Goal: Task Accomplishment & Management: Use online tool/utility

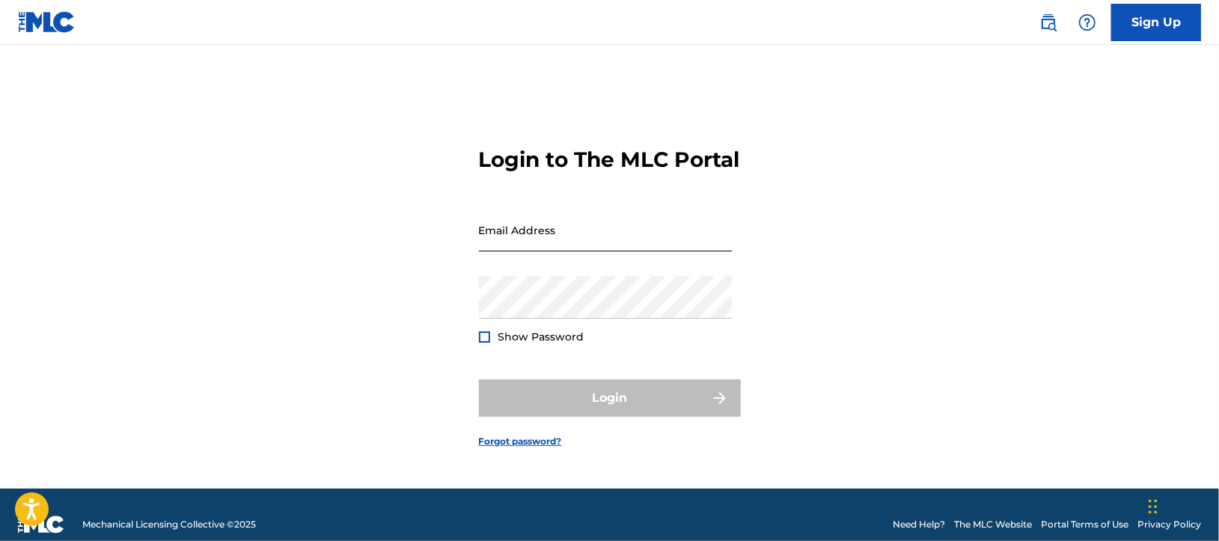
click at [536, 224] on input "Email Address" at bounding box center [605, 230] width 253 height 43
type input "[EMAIL_ADDRESS][DOMAIN_NAME]"
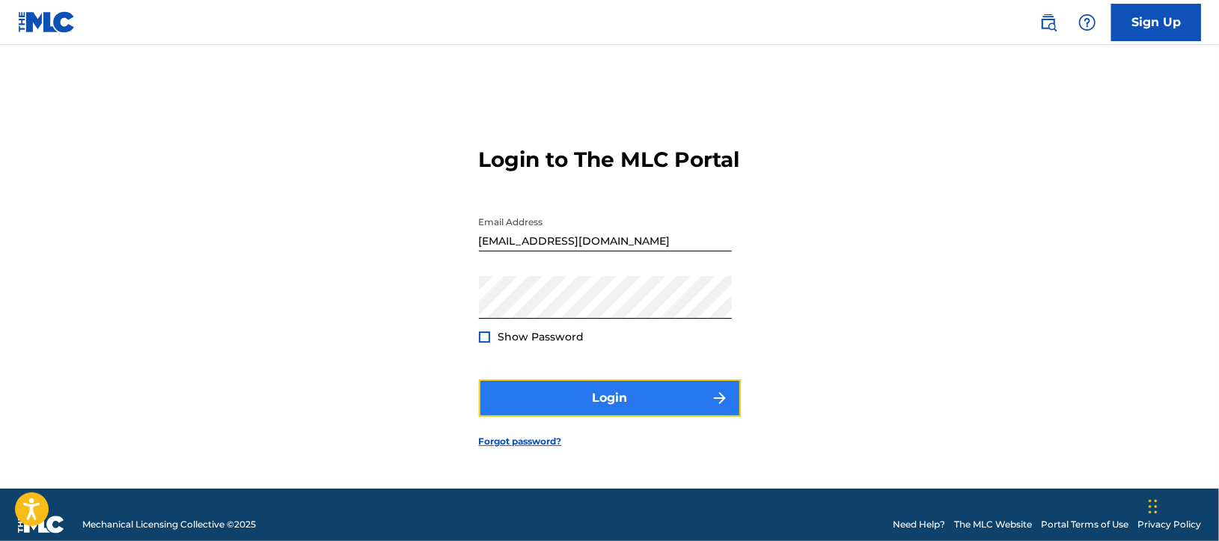
click at [524, 404] on button "Login" at bounding box center [610, 397] width 262 height 37
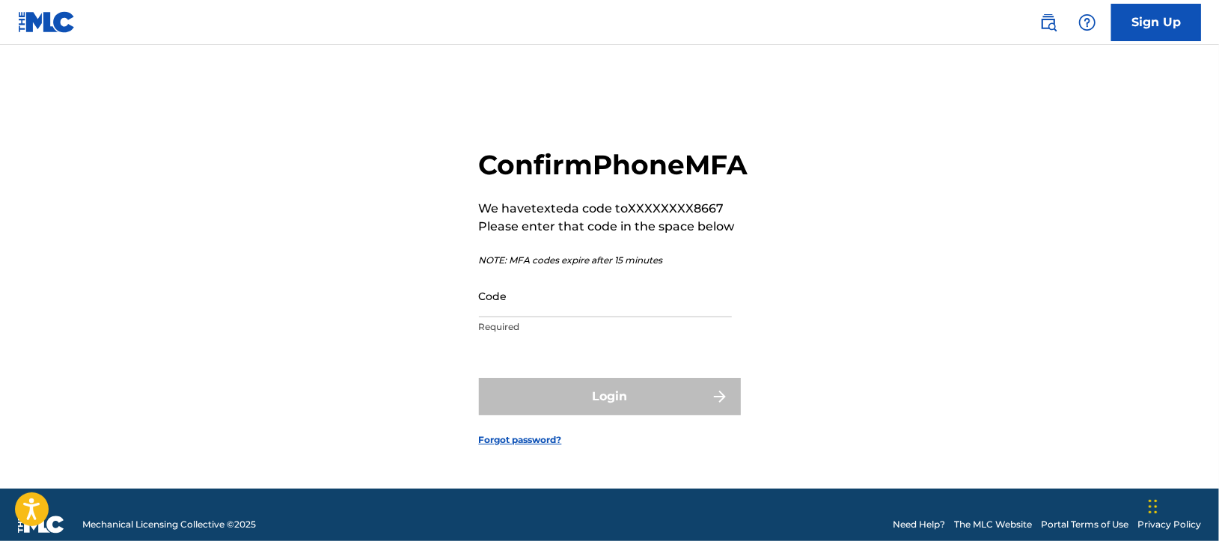
click at [313, 410] on div "Confirm Phone MFA We have texted a code to XXXXXXXX8667 Please enter that code …" at bounding box center [609, 285] width 1047 height 406
click at [605, 317] on input "Code" at bounding box center [605, 296] width 253 height 43
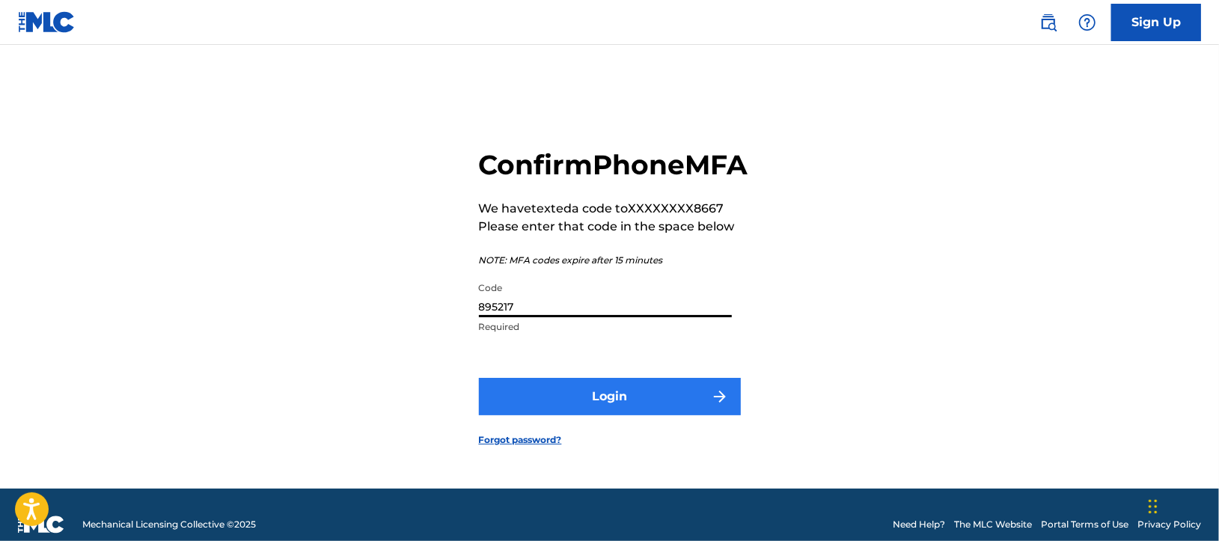
type input "895217"
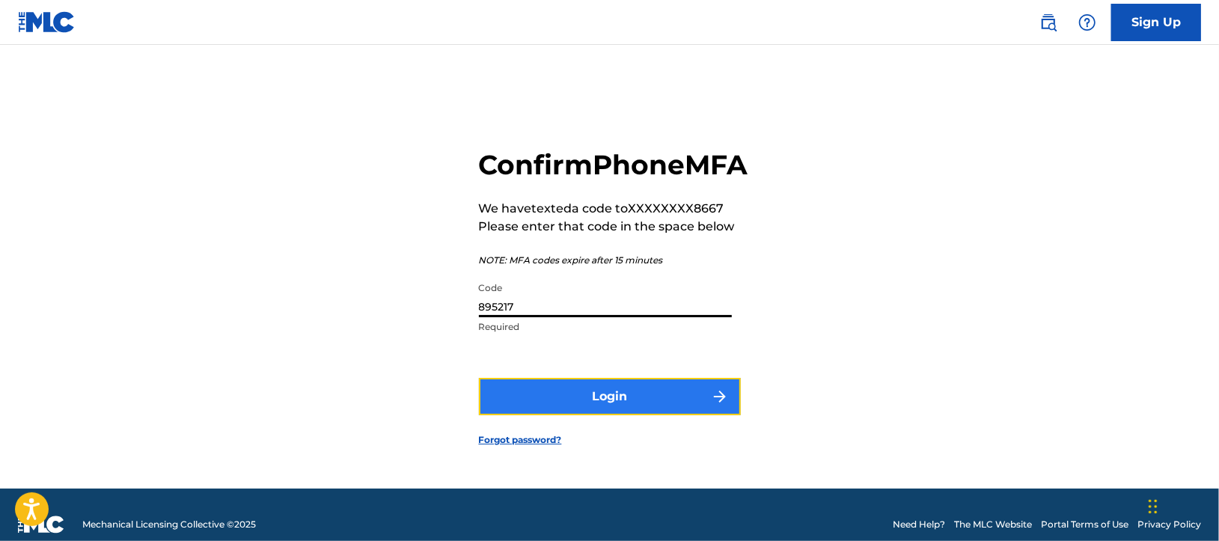
click at [624, 415] on button "Login" at bounding box center [610, 396] width 262 height 37
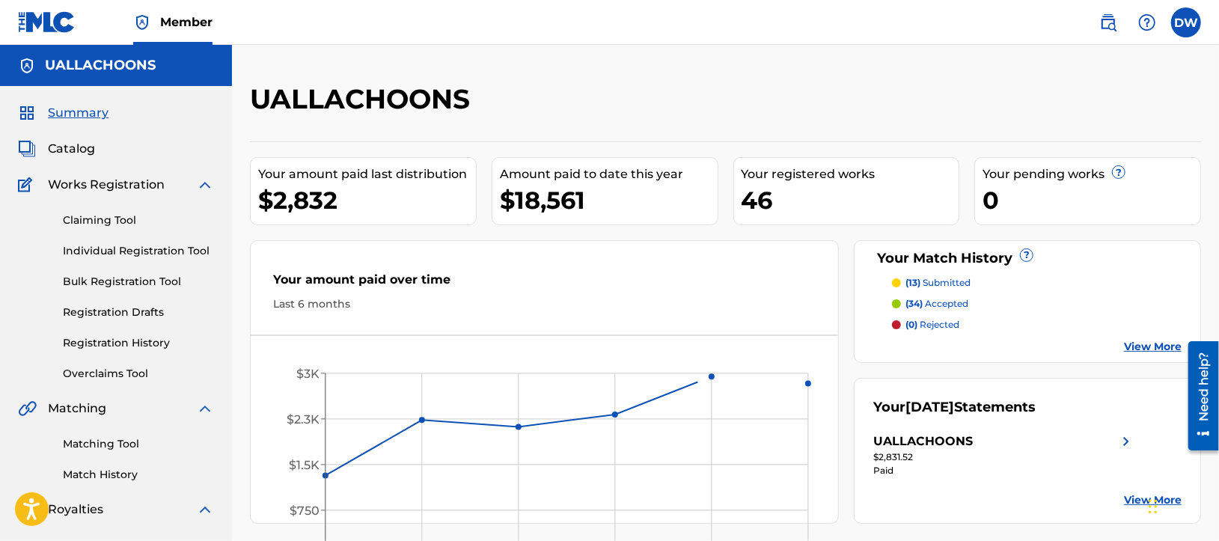
click at [848, 404] on div "Your amount paid last distribution $2,832 Amount paid to date this year $18,561…" at bounding box center [725, 332] width 951 height 382
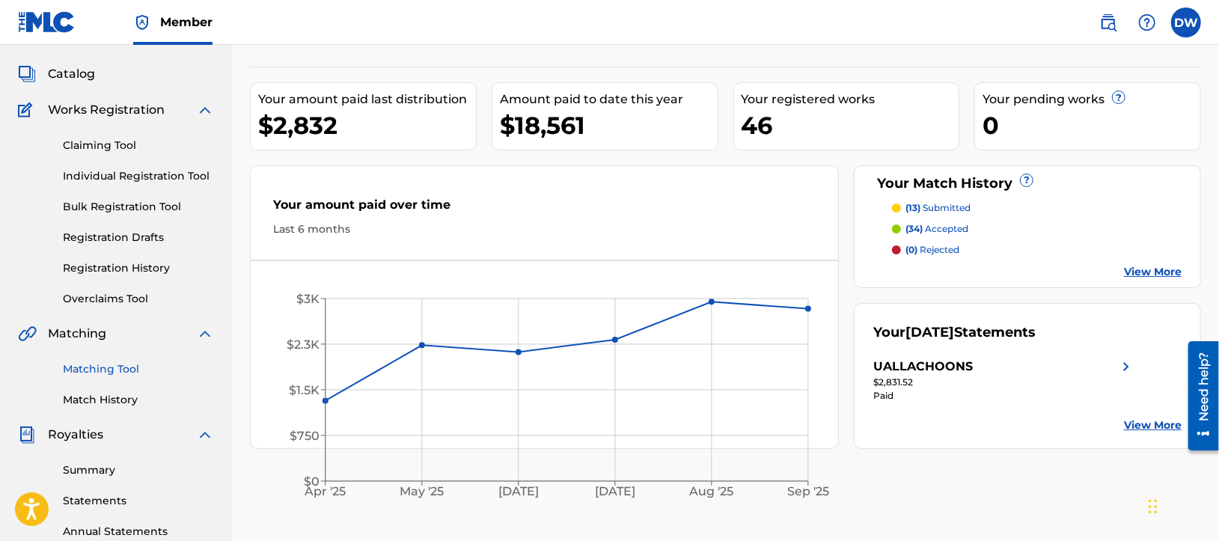
click at [94, 369] on link "Matching Tool" at bounding box center [138, 369] width 151 height 16
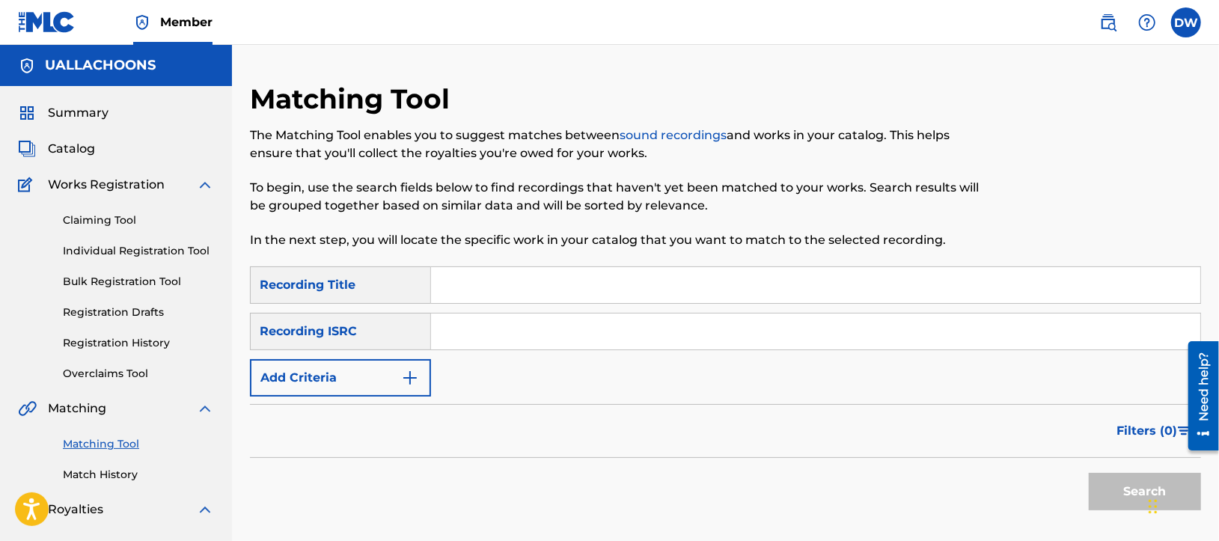
click at [382, 306] on div "SearchWithCriteria8688456e-20d4-4d33-a27b-f07a349be88c Recording Title SearchWi…" at bounding box center [725, 331] width 951 height 130
click at [415, 279] on div "Recording Title" at bounding box center [340, 284] width 181 height 37
click at [625, 410] on div "Filters ( 0 )" at bounding box center [725, 431] width 951 height 54
click at [479, 278] on input "Search Form" at bounding box center [815, 285] width 769 height 36
paste input "Fade Away"
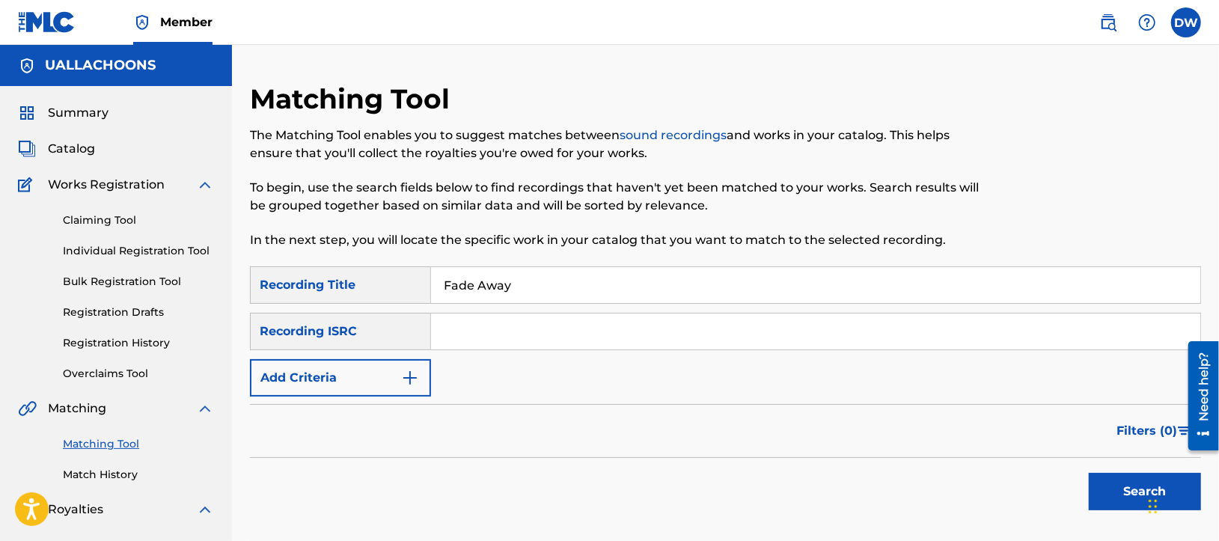
type input "Fade Away"
click at [519, 331] on input "Search Form" at bounding box center [815, 331] width 769 height 36
paste input "QZNMU2205157"
type input "QZNMU2205157"
click at [326, 382] on button "Add Criteria" at bounding box center [340, 377] width 181 height 37
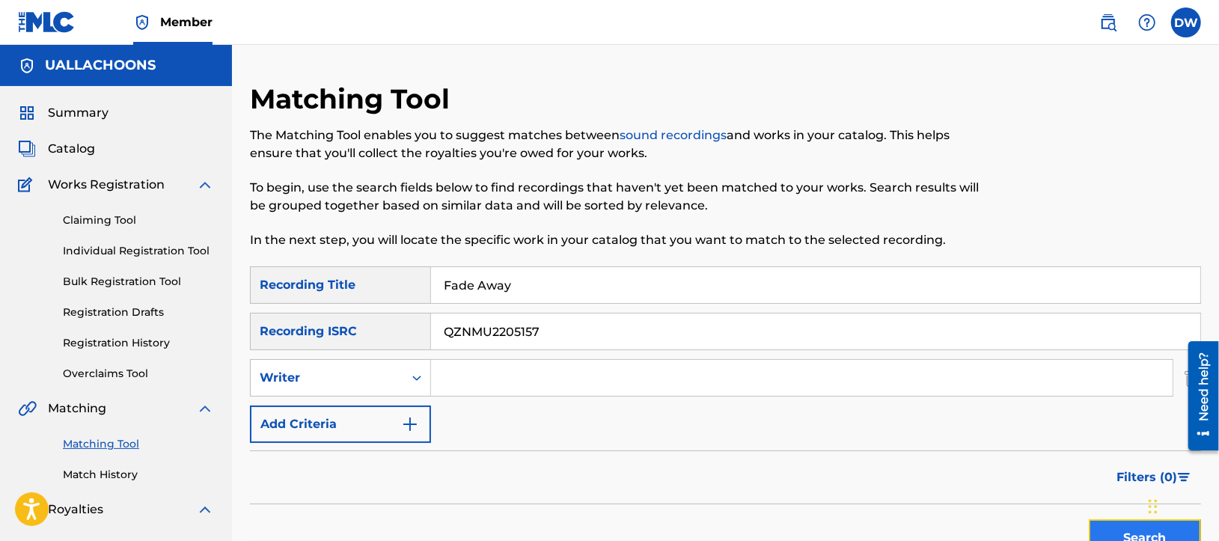
click at [1112, 533] on button "Search" at bounding box center [1145, 537] width 112 height 37
click at [1122, 532] on button "Search" at bounding box center [1145, 537] width 112 height 37
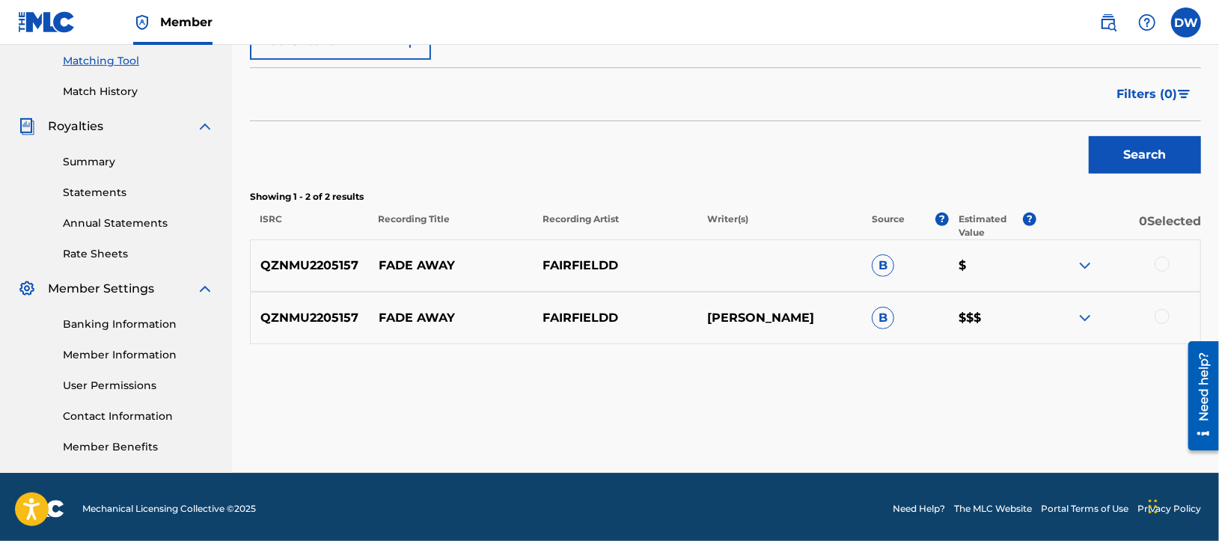
scroll to position [386, 0]
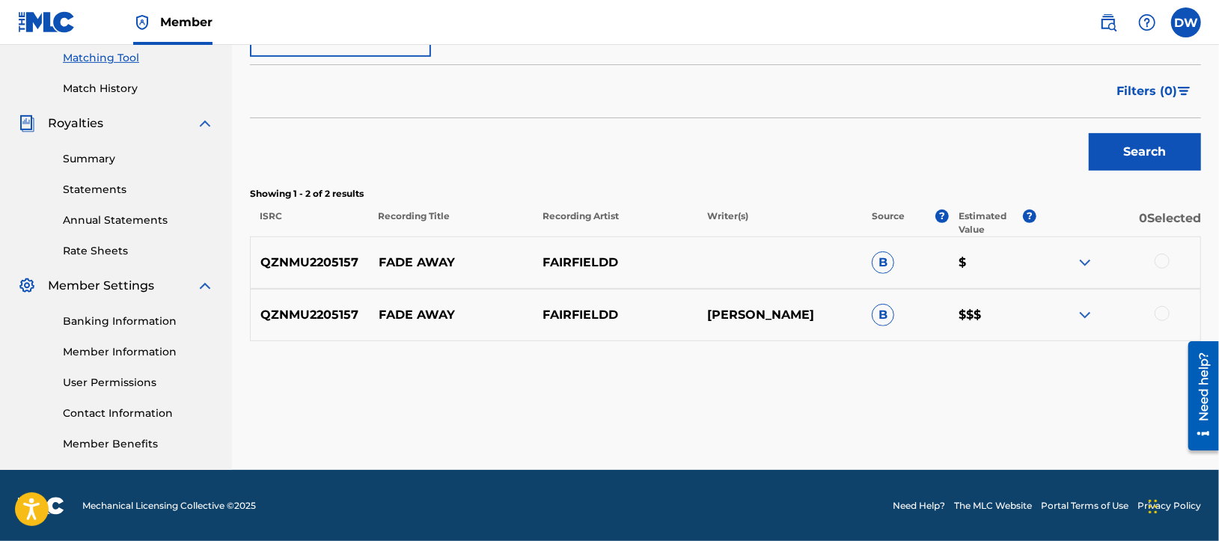
click at [718, 313] on p "[PERSON_NAME]" at bounding box center [779, 315] width 165 height 18
click at [1088, 316] on img at bounding box center [1085, 315] width 18 height 18
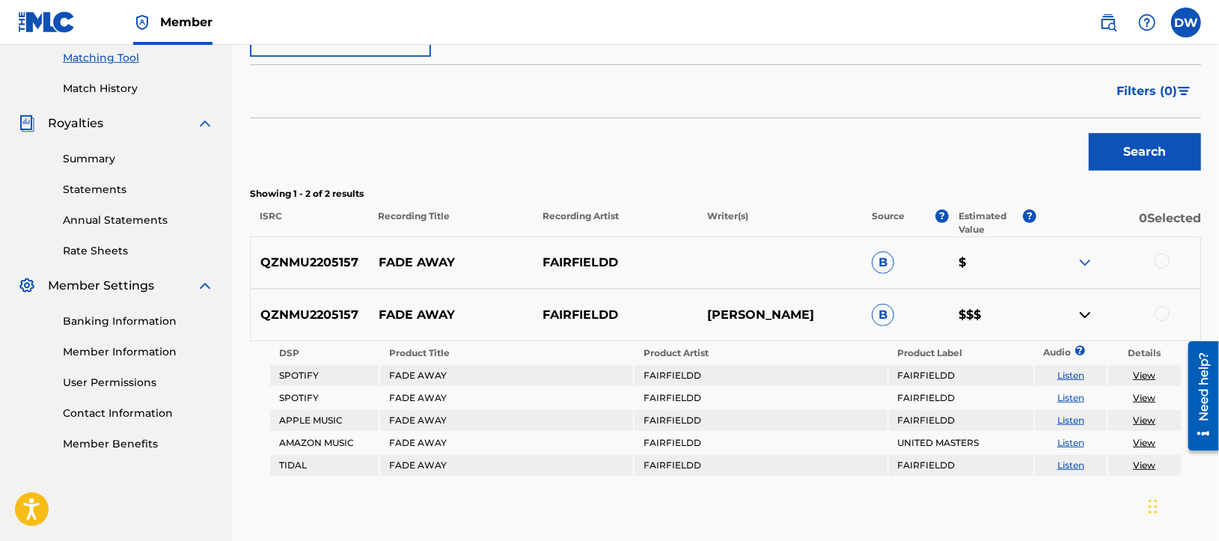
click at [970, 441] on td "UNITED MASTERS" at bounding box center [961, 442] width 144 height 21
click at [1141, 441] on link "View" at bounding box center [1144, 442] width 22 height 11
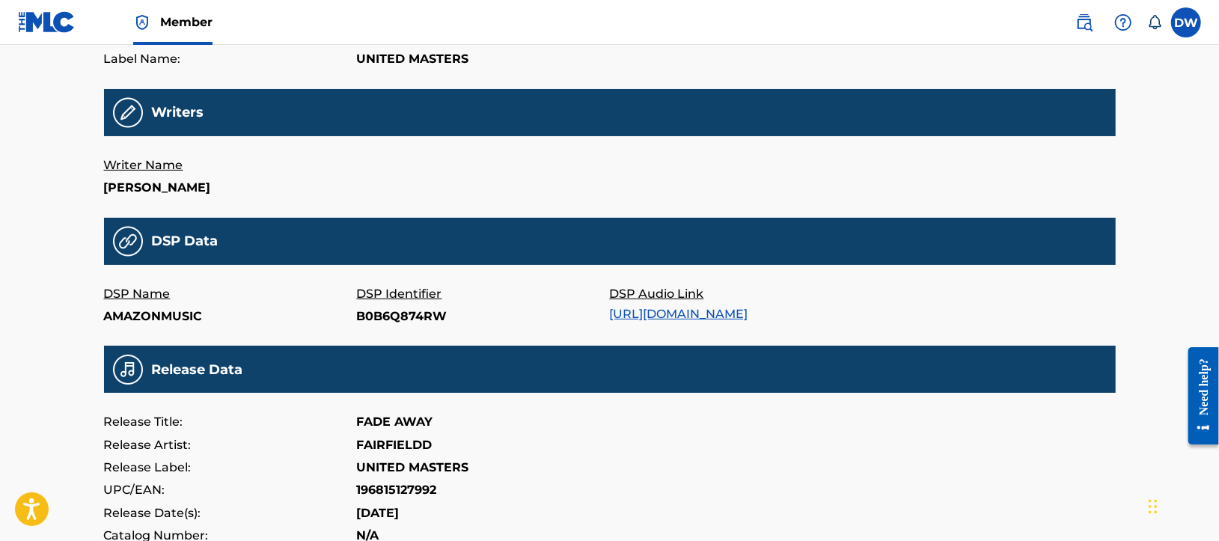
scroll to position [290, 0]
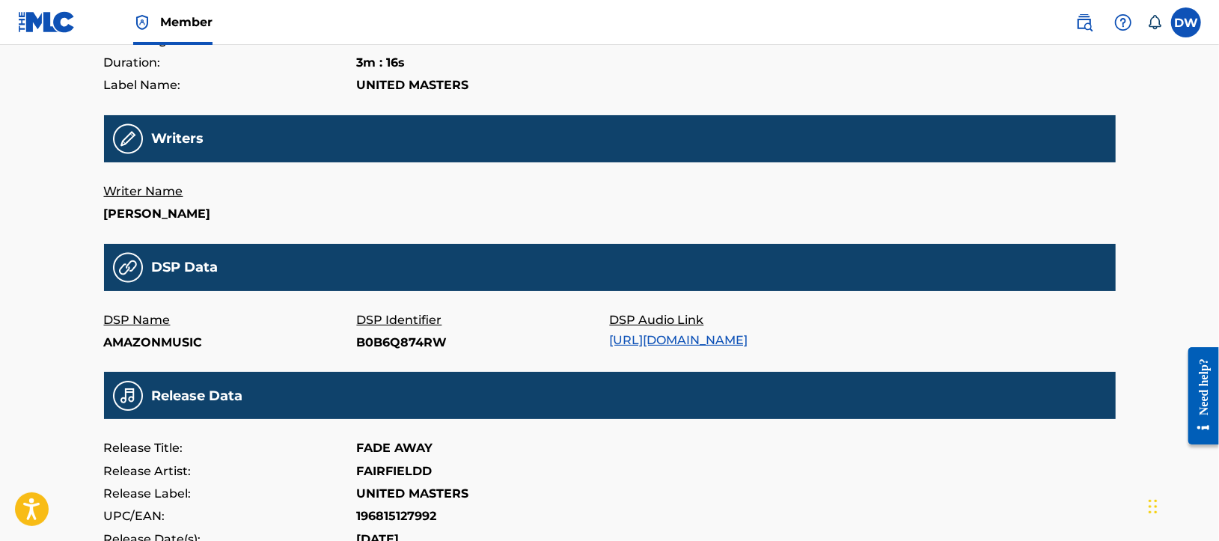
click at [748, 337] on link "https://music.amazon.com/albums/B0B6Q66NB4/B0B6Q874RW" at bounding box center [679, 340] width 138 height 14
click at [904, 456] on div "Release Title: FADE AWAY" at bounding box center [610, 448] width 1012 height 22
